Goal: Task Accomplishment & Management: Complete application form

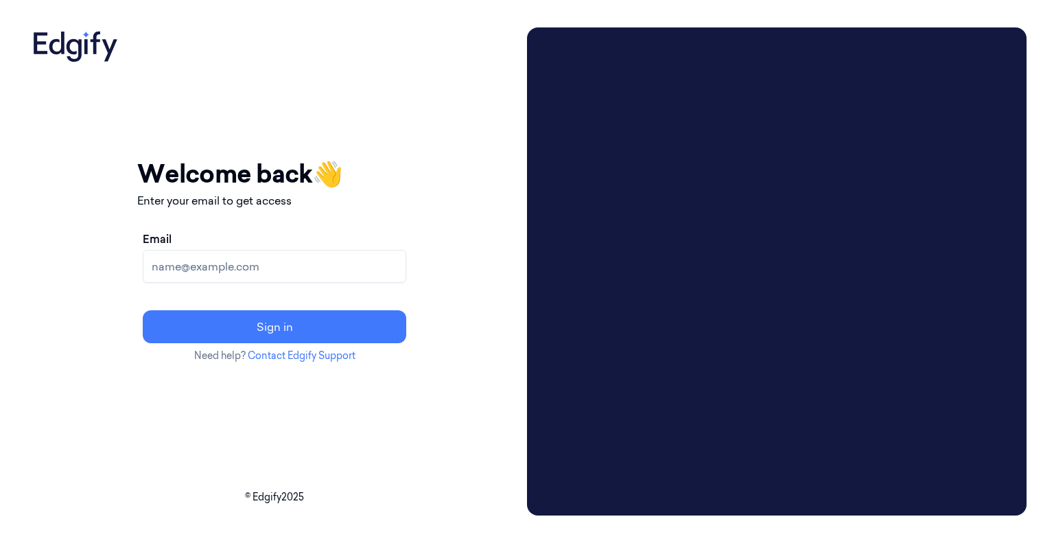
click at [291, 266] on input "Email" at bounding box center [274, 266] width 263 height 33
type input "[EMAIL_ADDRESS][DOMAIN_NAME]"
click at [143, 310] on button "Sign in" at bounding box center [274, 326] width 263 height 33
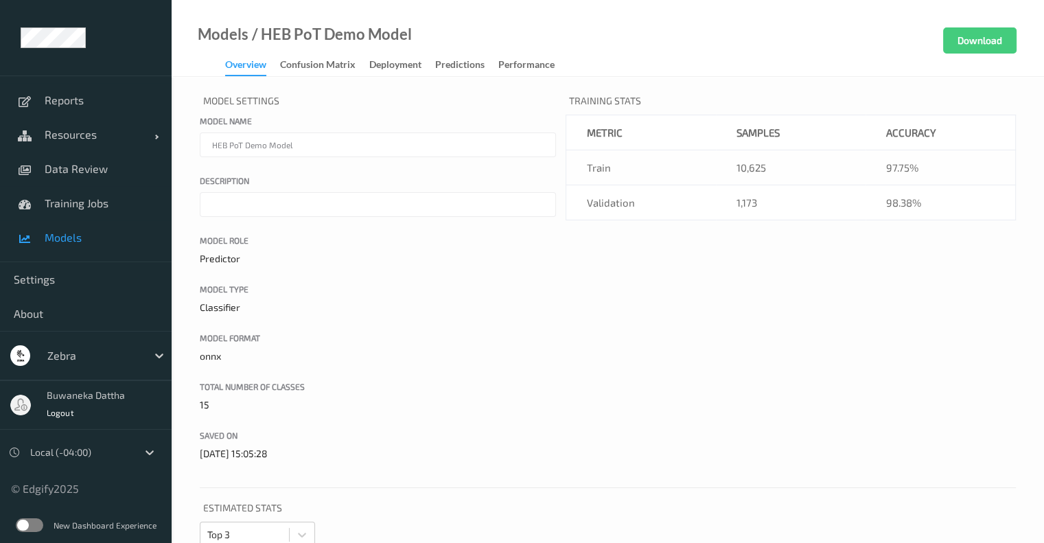
click at [22, 521] on label at bounding box center [29, 525] width 27 height 14
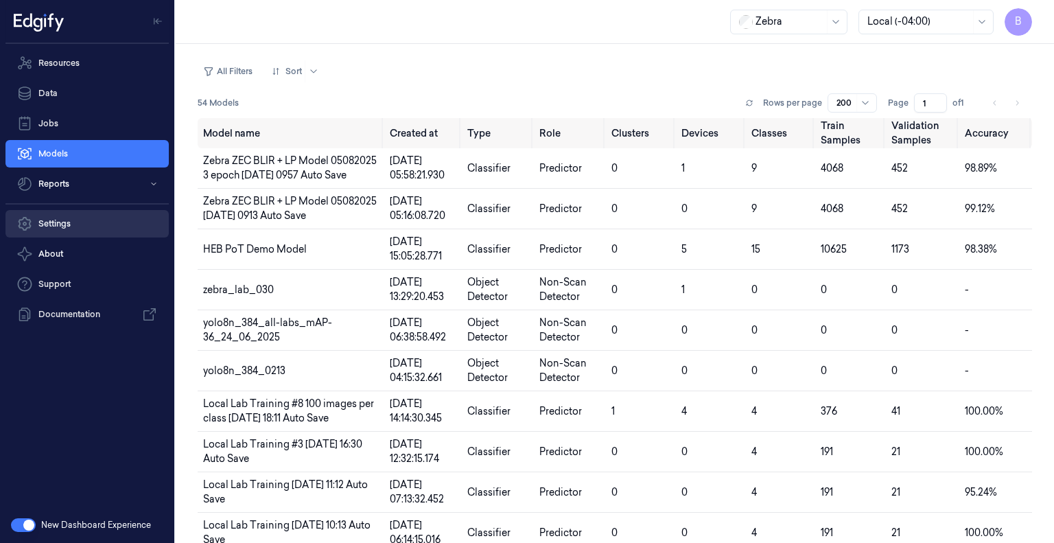
click at [64, 228] on link "Settings" at bounding box center [86, 223] width 163 height 27
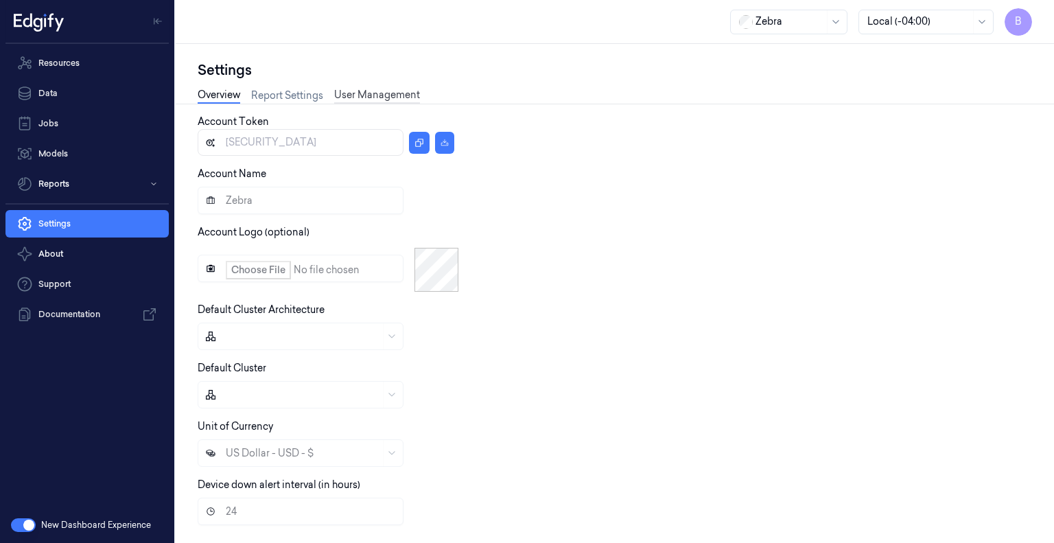
click at [372, 96] on link "User Management" at bounding box center [377, 96] width 86 height 16
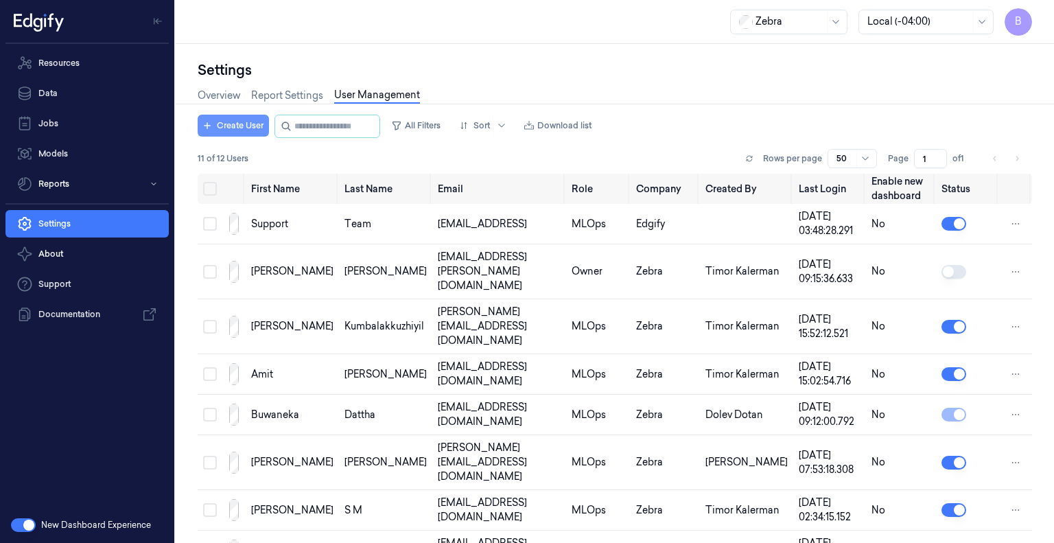
click at [246, 119] on button "Create User" at bounding box center [233, 126] width 71 height 22
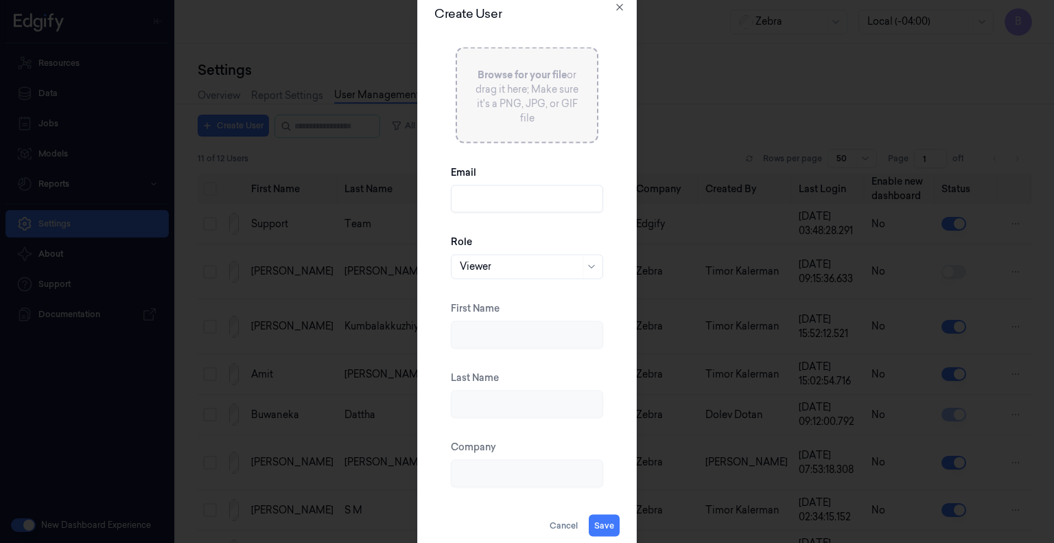
click at [547, 197] on input "Email" at bounding box center [527, 198] width 152 height 27
click at [579, 273] on div "Viewer" at bounding box center [520, 266] width 120 height 23
click at [563, 167] on div "Email" at bounding box center [527, 188] width 152 height 69
click at [545, 189] on input "Email" at bounding box center [527, 198] width 152 height 27
click at [516, 191] on input "Email" at bounding box center [527, 198] width 152 height 27
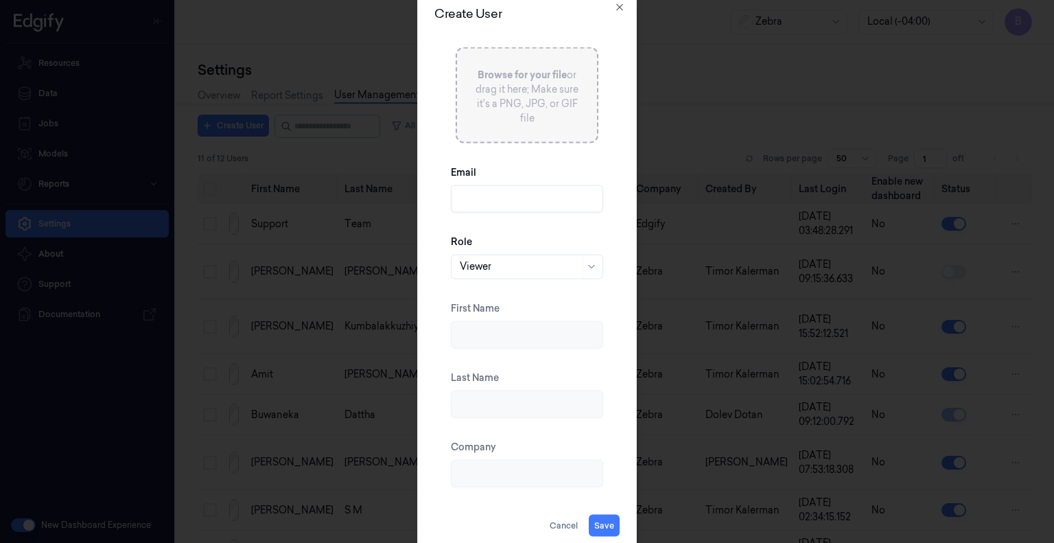
paste input "[PERSON_NAME][EMAIL_ADDRESS][PERSON_NAME][DOMAIN_NAME]"
type input "[PERSON_NAME][EMAIL_ADDRESS][PERSON_NAME][DOMAIN_NAME]"
click at [600, 525] on button "Save" at bounding box center [604, 525] width 31 height 22
click at [510, 331] on input "First Name" at bounding box center [527, 333] width 152 height 27
type input "C"
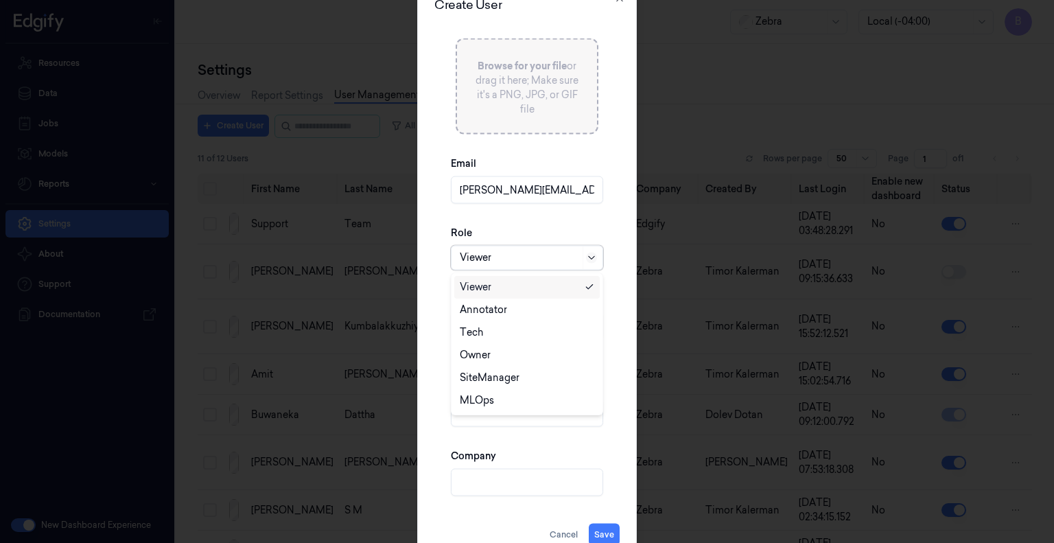
click at [593, 255] on icon at bounding box center [591, 257] width 11 height 11
click at [494, 396] on div "MLOps" at bounding box center [527, 400] width 134 height 14
click at [508, 327] on input "First Name" at bounding box center [527, 324] width 152 height 27
click at [530, 329] on input "First Name" at bounding box center [527, 324] width 152 height 27
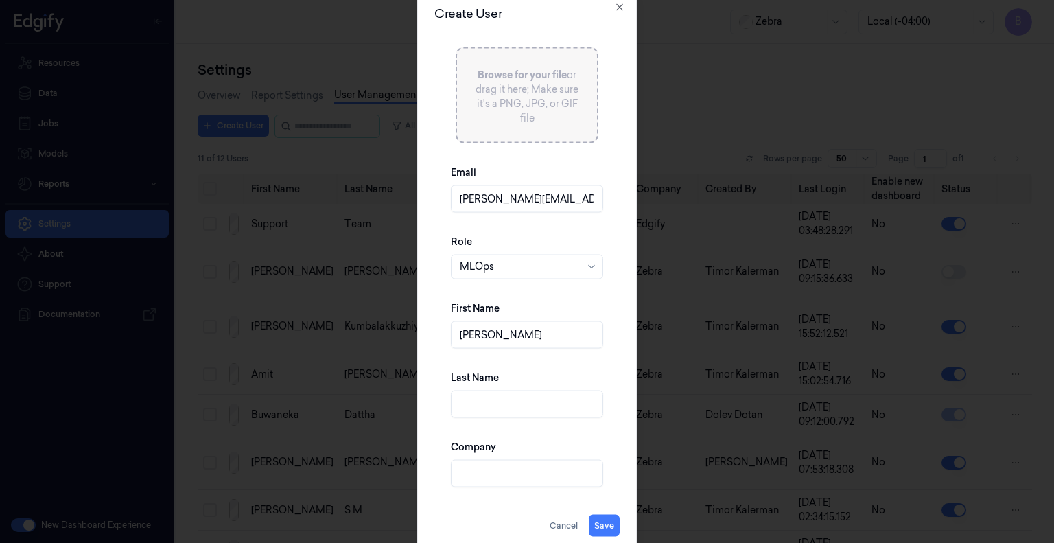
type input "[PERSON_NAME]"
click at [554, 392] on input "Last Name" at bounding box center [527, 403] width 152 height 27
type input "Baxendale"
click at [556, 482] on input "Company" at bounding box center [527, 472] width 152 height 27
type input "Zebra"
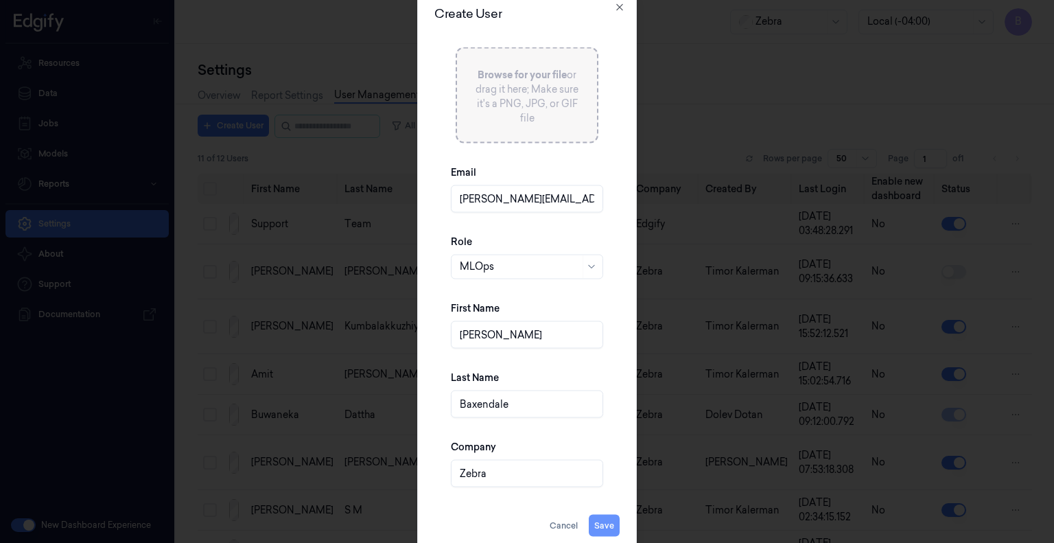
click at [602, 523] on button "Save" at bounding box center [604, 525] width 31 height 22
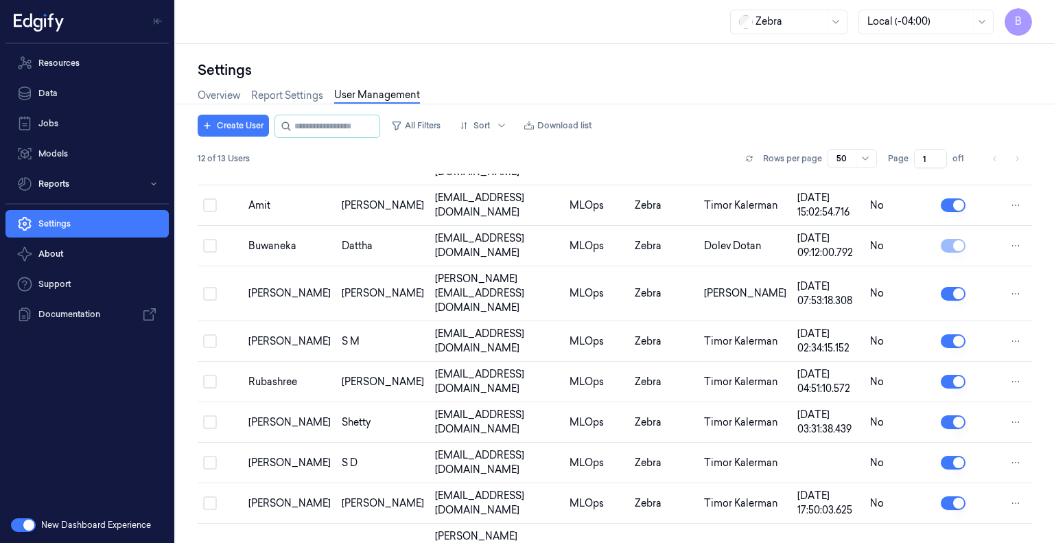
scroll to position [154, 0]
